Goal: Navigation & Orientation: Find specific page/section

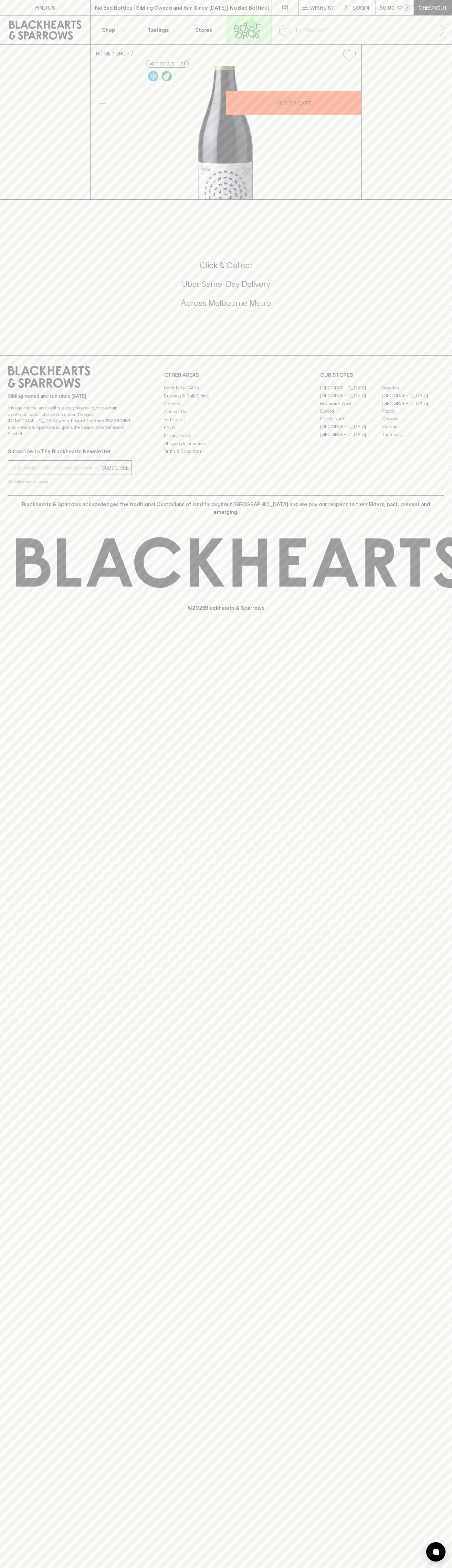
click at [242, 29] on icon at bounding box center [247, 28] width 37 height 21
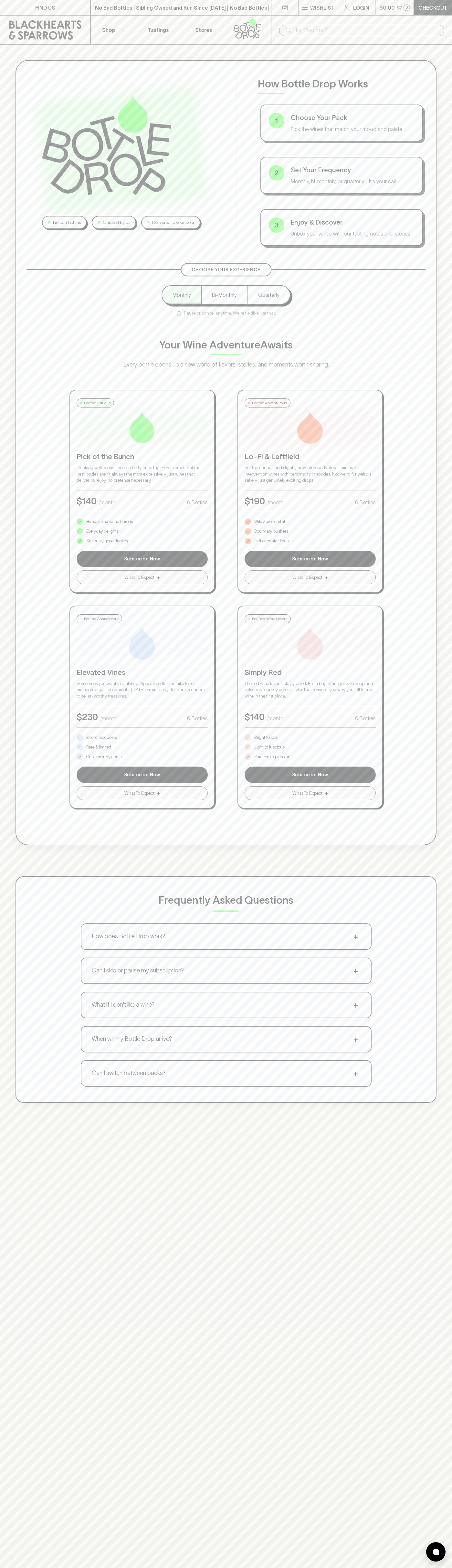
click at [152, 1567] on html "FIND US | No Bad Bottles | Sibling Owned and Run Since [DATE] | No Bad Bottles …" at bounding box center [226, 1013] width 452 height 2027
click at [15, 303] on div "No bad bottles Curated by us Delivered to your door How Bottle Drop Works 1 Cho…" at bounding box center [226, 581] width 452 height 1074
